Goal: Task Accomplishment & Management: Manage account settings

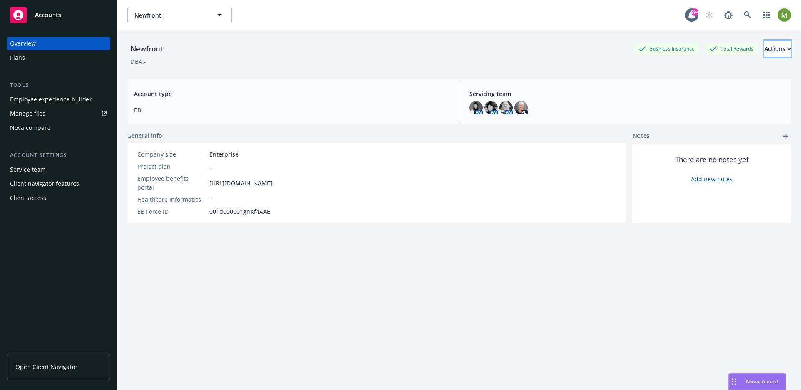
click at [765, 51] on div "Actions" at bounding box center [778, 49] width 27 height 16
click at [751, 100] on link "Archive account" at bounding box center [746, 102] width 89 height 17
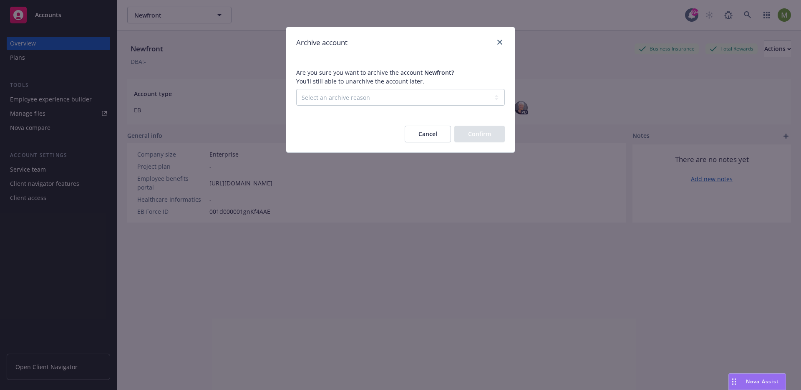
click at [434, 133] on button "Cancel" at bounding box center [428, 134] width 46 height 17
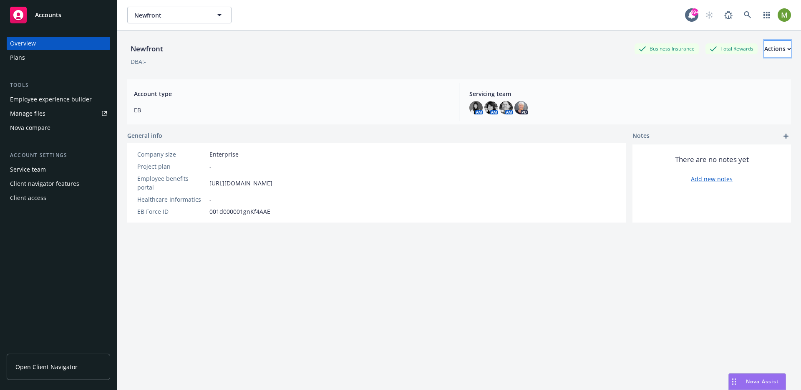
click at [781, 50] on button "Actions" at bounding box center [778, 48] width 27 height 17
click at [758, 66] on link "Edit account summary" at bounding box center [746, 69] width 89 height 17
select select "US"
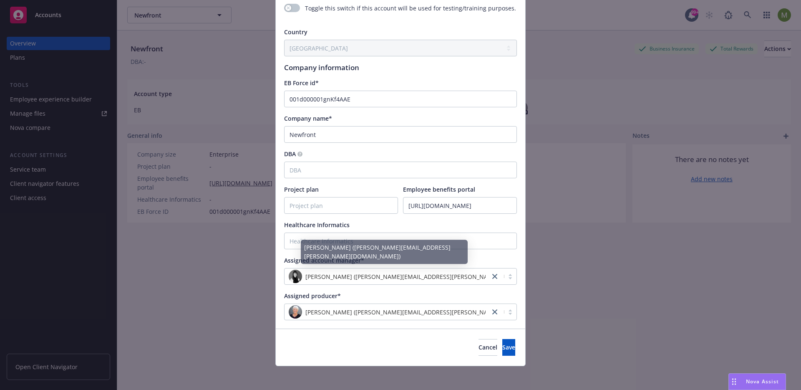
scroll to position [86, 0]
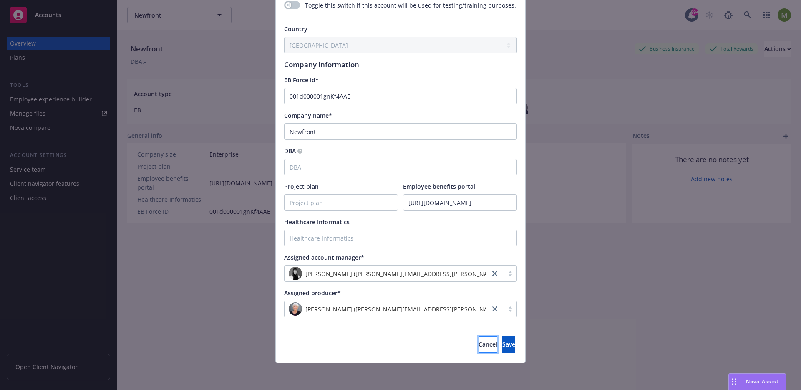
click at [479, 339] on button "Cancel" at bounding box center [488, 344] width 19 height 17
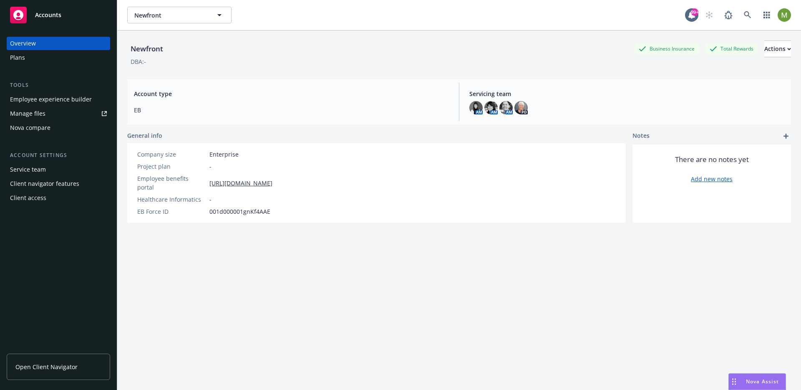
click at [222, 157] on span "Enterprise" at bounding box center [224, 154] width 29 height 9
